Goal: Find specific page/section: Find specific page/section

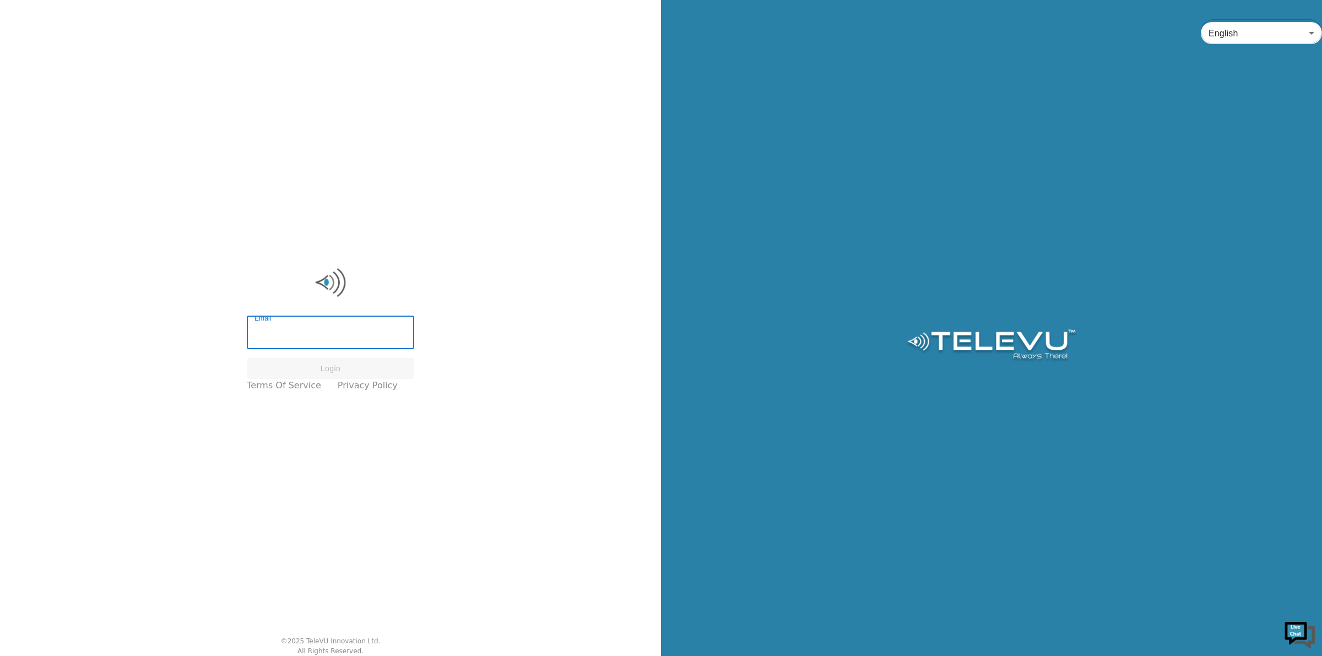
click at [338, 323] on input "Email" at bounding box center [331, 333] width 168 height 31
drag, startPoint x: 320, startPoint y: 330, endPoint x: 91, endPoint y: 334, distance: 228.7
click at [91, 334] on div "Email 743504 Email Please enter a valid email address Login Terms of Service Pr…" at bounding box center [330, 328] width 661 height 656
type input "[PERSON_NAME][EMAIL_ADDRESS][PERSON_NAME][DOMAIN_NAME]"
click at [337, 370] on button "Login" at bounding box center [331, 368] width 168 height 21
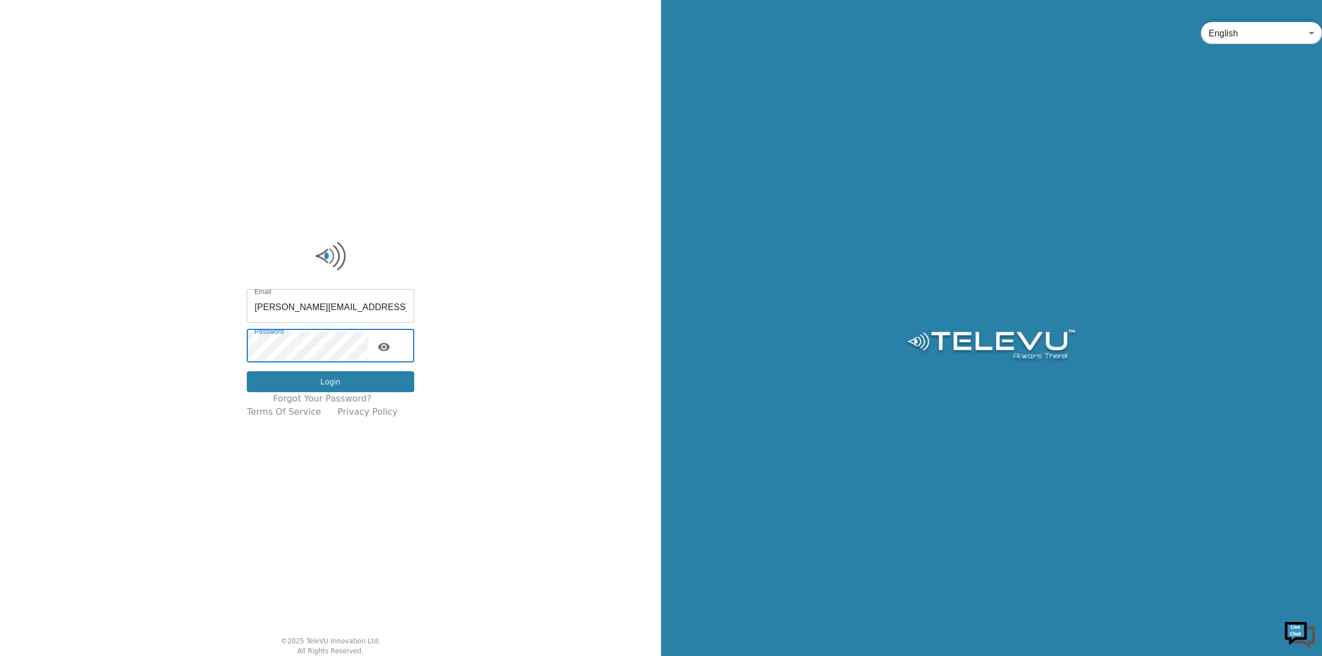
click at [317, 386] on button "Login" at bounding box center [331, 381] width 168 height 21
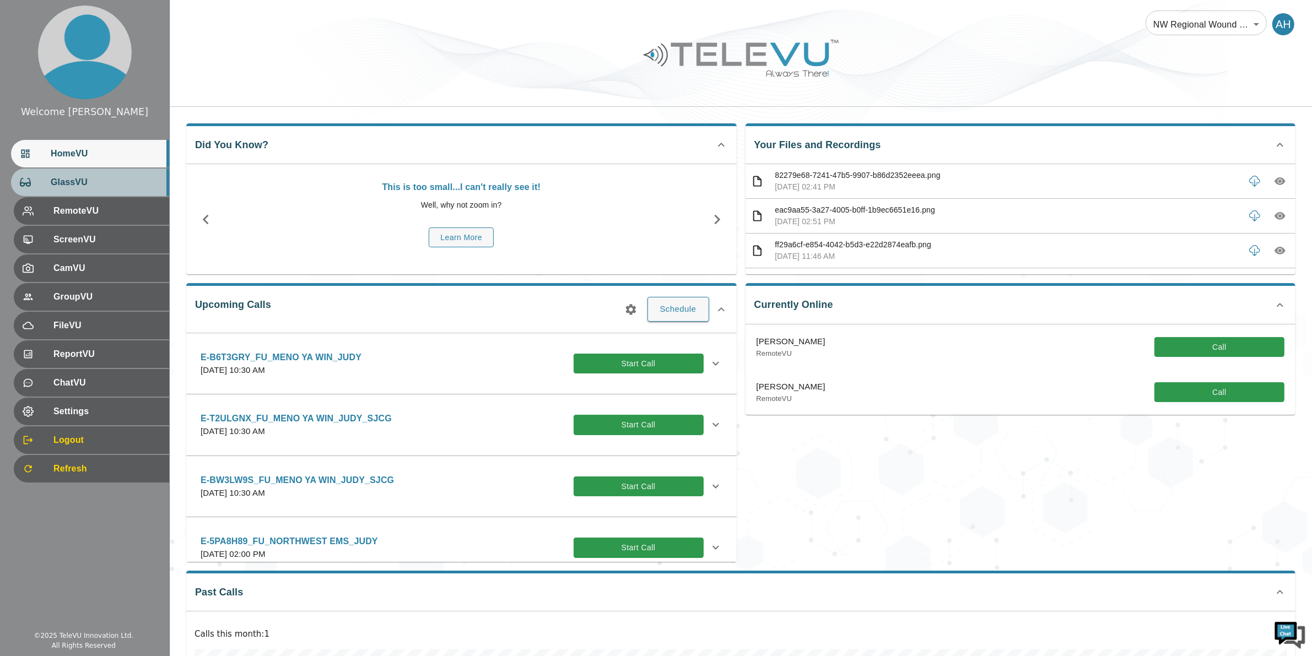
click at [102, 188] on span "GlassVU" at bounding box center [106, 182] width 110 height 13
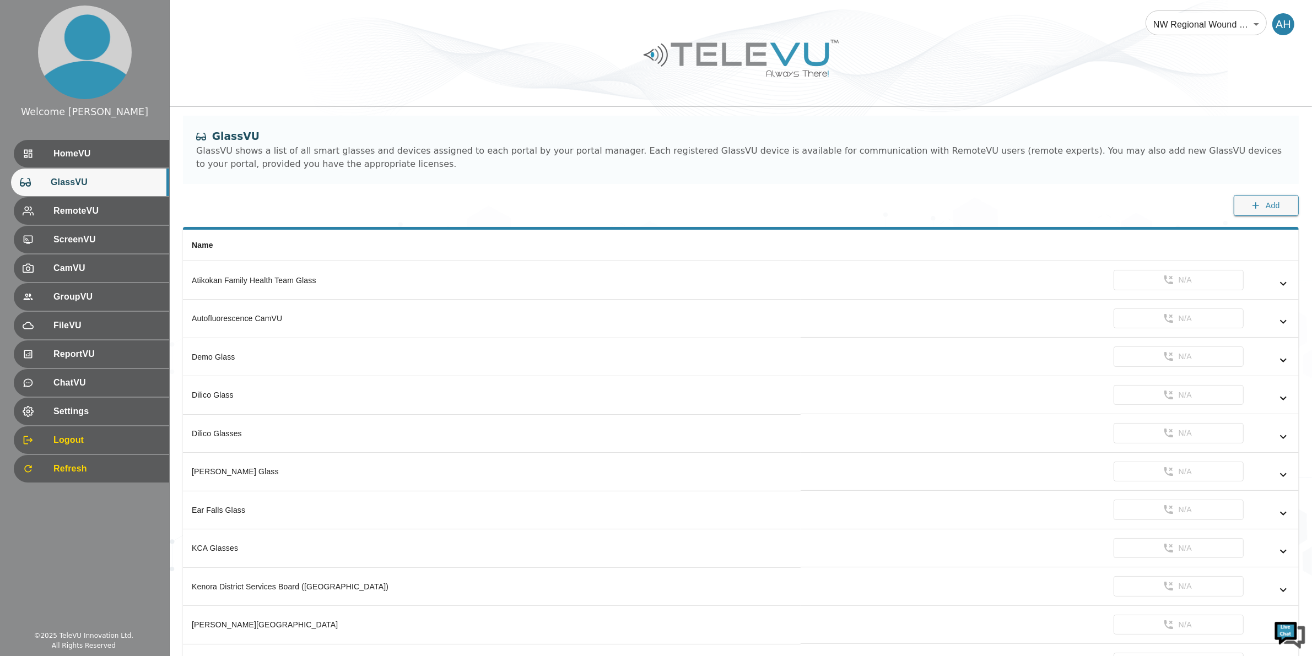
click at [423, 181] on div "GlassVU GlassVU shows a list of all smart glasses and devices assigned to each …" at bounding box center [741, 150] width 1116 height 68
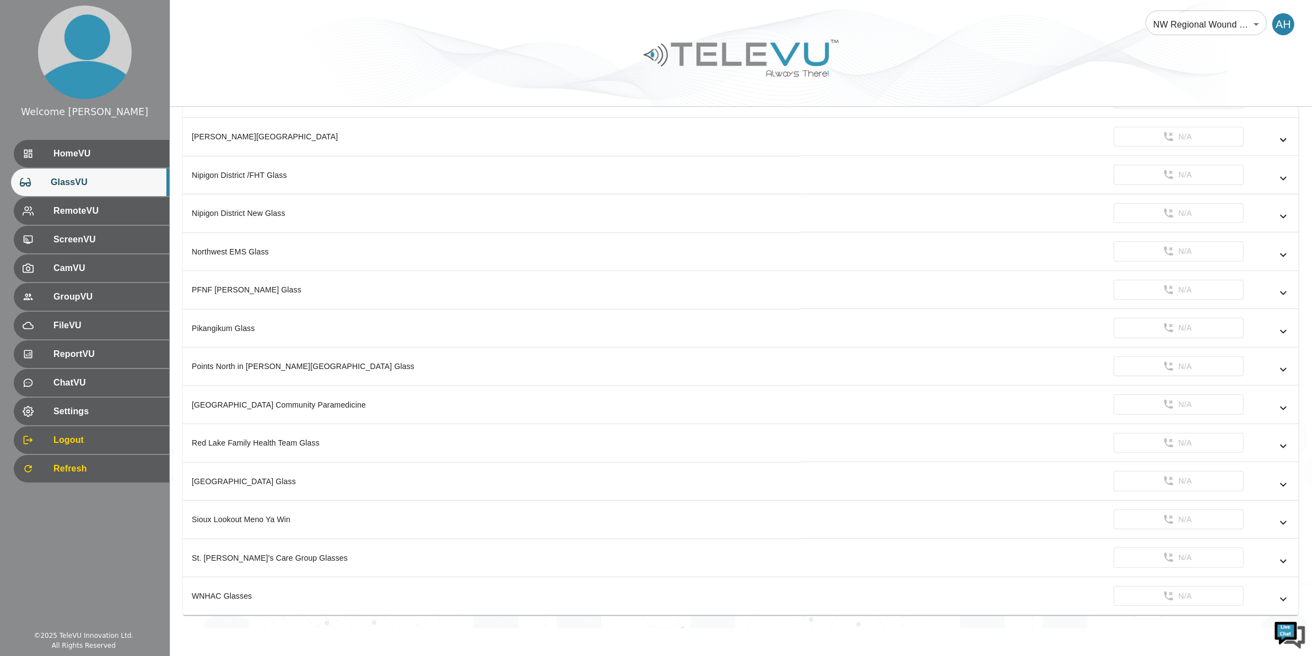
scroll to position [497, 0]
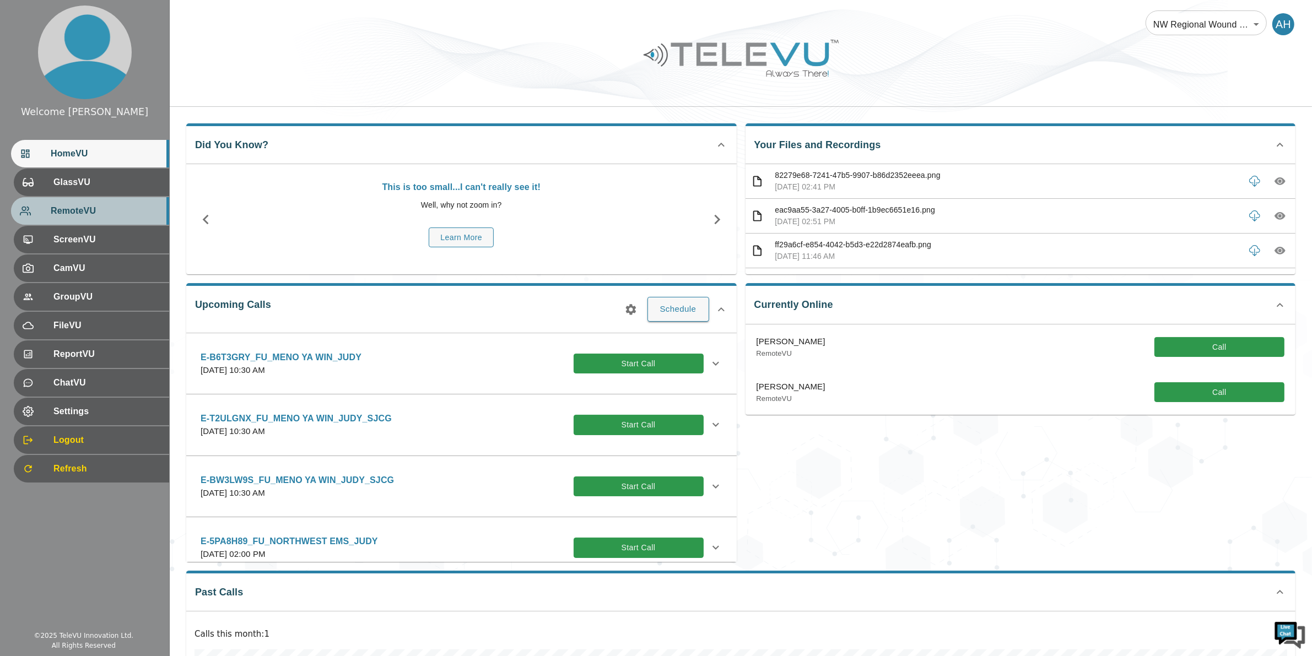
click at [83, 206] on span "RemoteVU" at bounding box center [106, 210] width 110 height 13
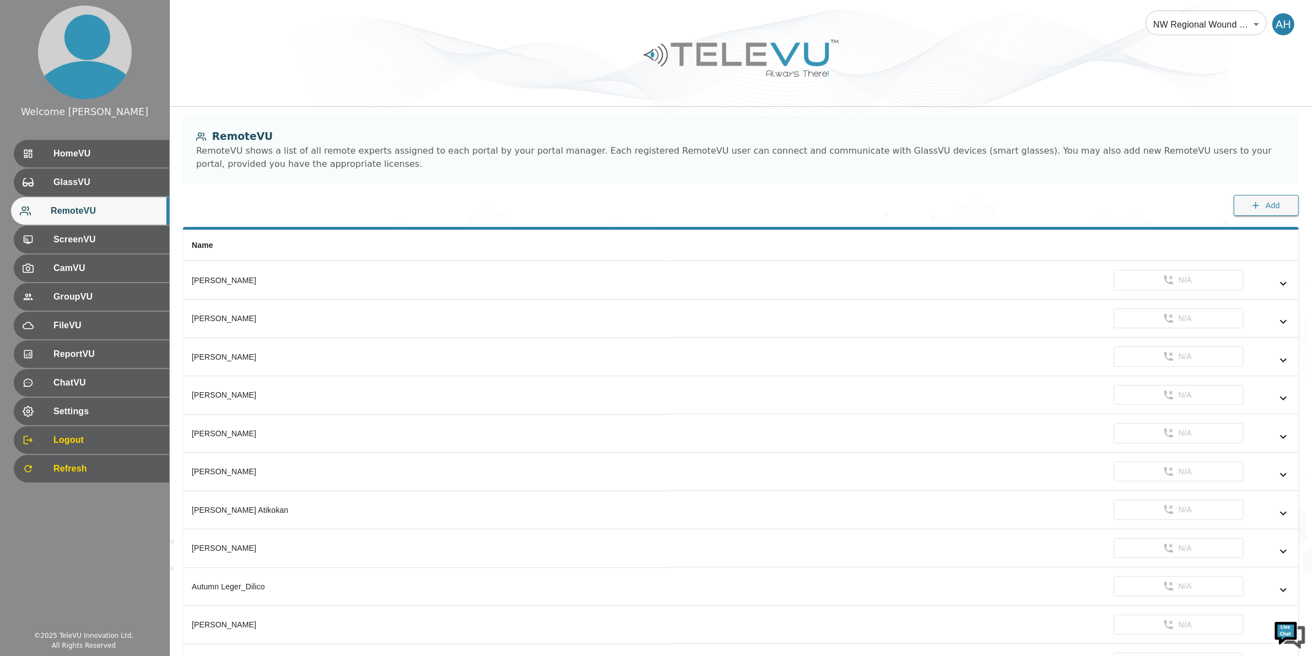
click at [364, 189] on div "RemoteVU RemoteVU shows a list of all remote experts assigned to each portal by…" at bounding box center [741, 172] width 1142 height 112
